Goal: Information Seeking & Learning: Learn about a topic

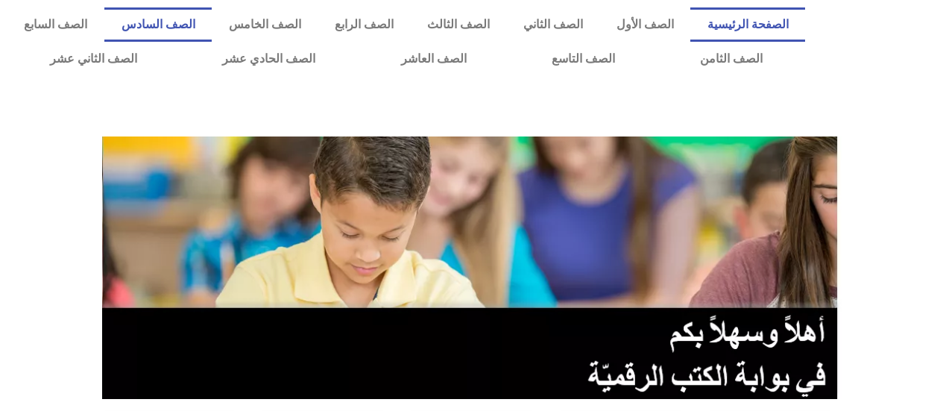
click at [212, 26] on link "الصف السادس" at bounding box center [157, 24] width 107 height 34
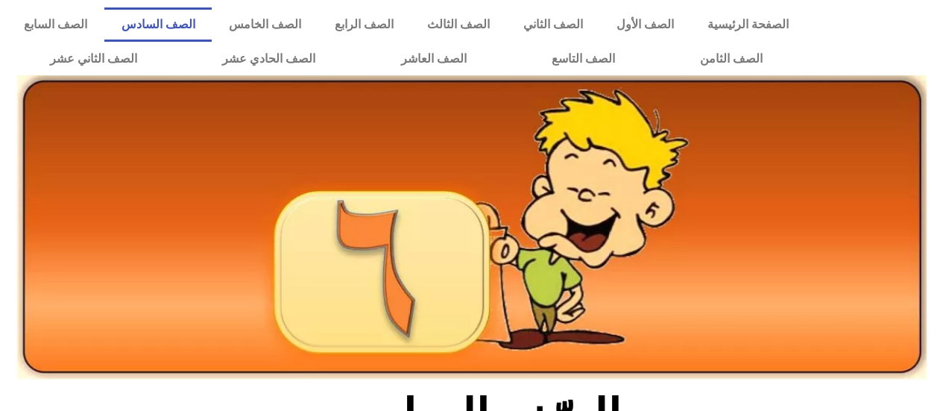
scroll to position [447, 0]
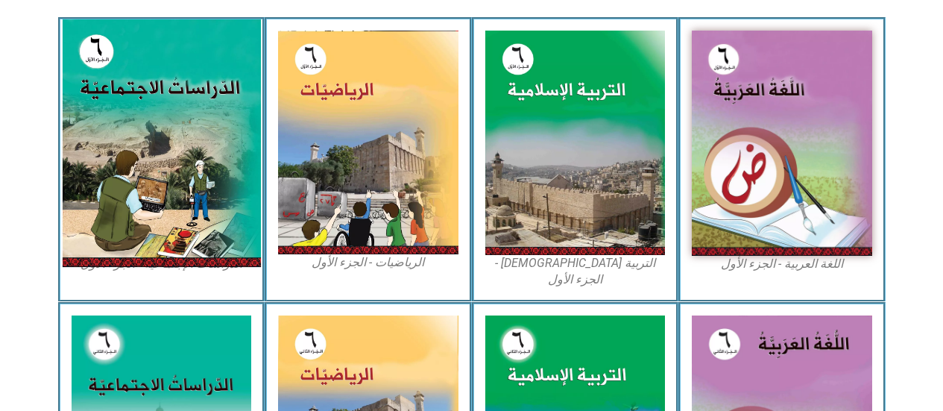
click at [165, 159] on img at bounding box center [161, 142] width 198 height 247
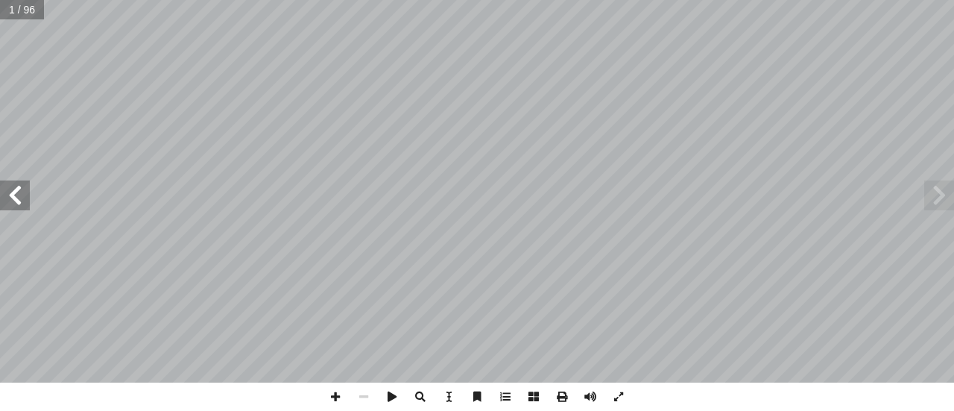
click at [13, 205] on span at bounding box center [15, 195] width 30 height 30
click at [14, 202] on span at bounding box center [15, 195] width 30 height 30
click at [20, 15] on input "text" at bounding box center [26, 9] width 53 height 19
type input "**"
click at [29, 187] on span at bounding box center [15, 195] width 30 height 30
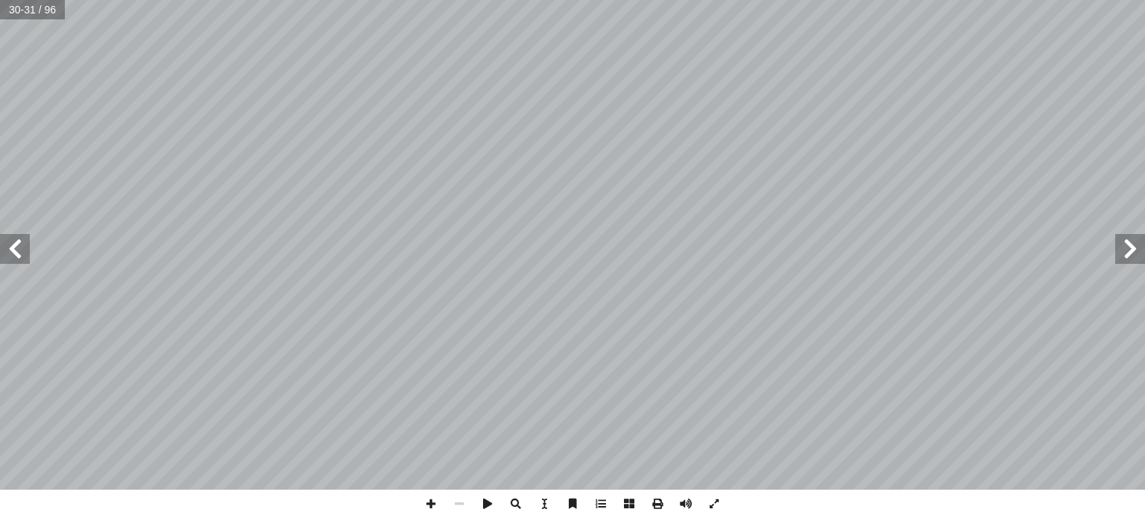
click at [28, 249] on span at bounding box center [15, 249] width 30 height 30
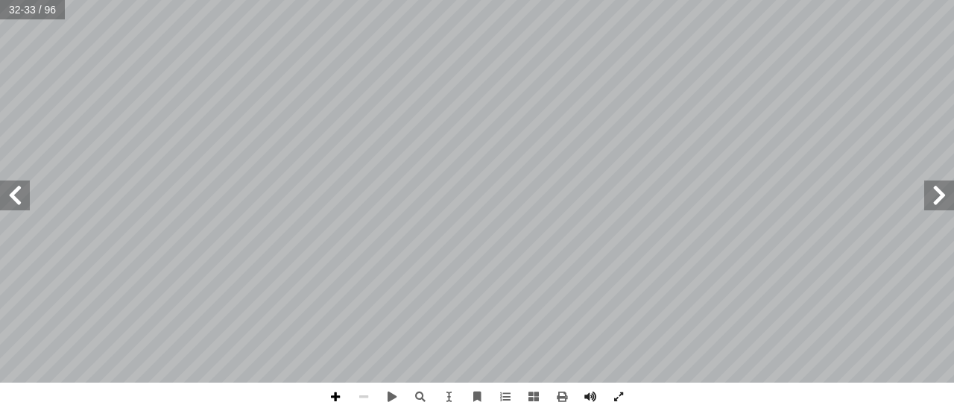
drag, startPoint x: 333, startPoint y: 399, endPoint x: 337, endPoint y: 391, distance: 8.3
click at [337, 391] on span at bounding box center [335, 396] width 28 height 28
click at [338, 391] on span at bounding box center [335, 396] width 28 height 28
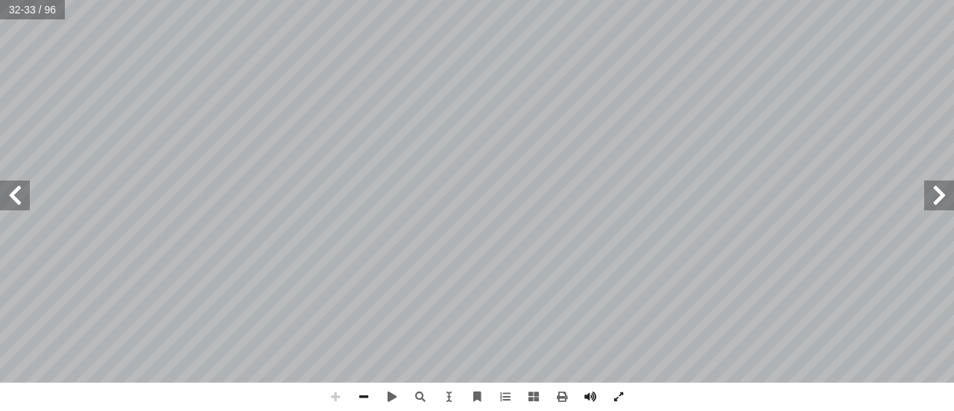
click at [338, 391] on span at bounding box center [335, 396] width 28 height 28
click at [367, 393] on span at bounding box center [364, 396] width 28 height 28
